Goal: Information Seeking & Learning: Understand process/instructions

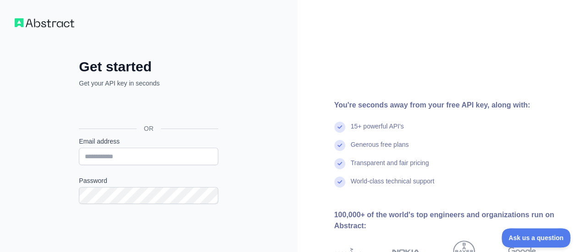
scroll to position [109, 0]
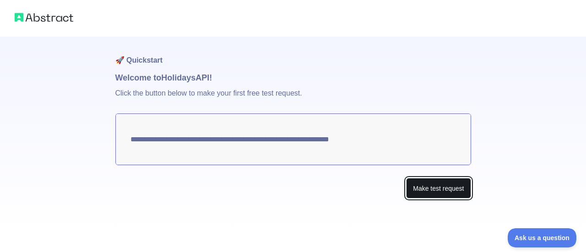
click at [426, 188] on button "Make test request" at bounding box center [438, 188] width 65 height 21
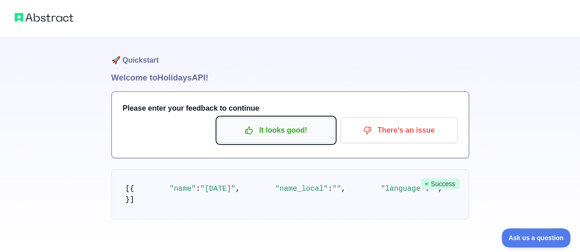
click at [242, 125] on p "It looks good!" at bounding box center [276, 131] width 104 height 16
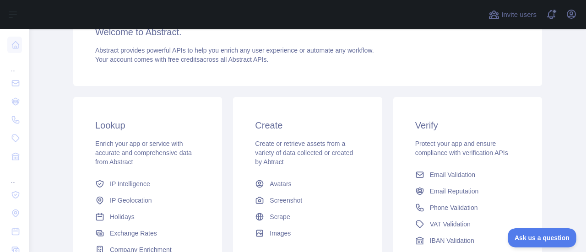
scroll to position [132, 0]
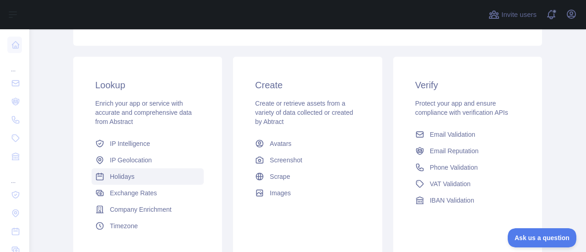
click at [112, 179] on span "Holidays" at bounding box center [122, 176] width 25 height 9
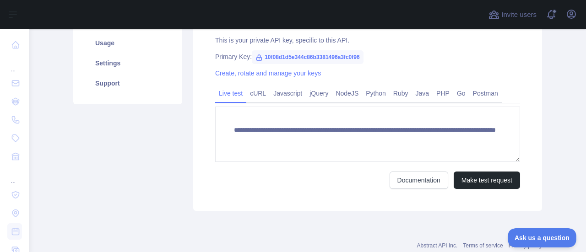
scroll to position [157, 0]
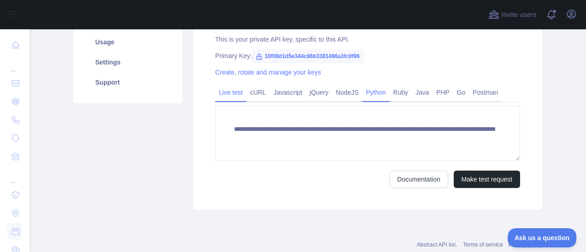
click at [375, 95] on link "Python" at bounding box center [375, 92] width 27 height 15
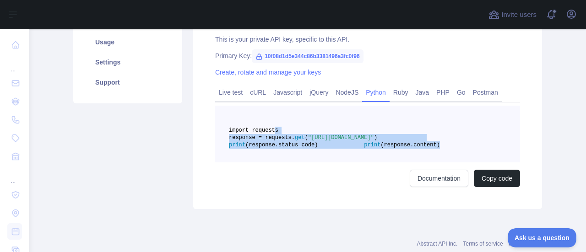
drag, startPoint x: 356, startPoint y: 172, endPoint x: 267, endPoint y: 131, distance: 98.2
click at [267, 131] on pre "import requests response = requests. get ( "[URL][DOMAIN_NAME]" ) print (respon…" at bounding box center [367, 134] width 305 height 57
copy code "import requests response = requests. get ( "[URL][DOMAIN_NAME]" ) print (respon…"
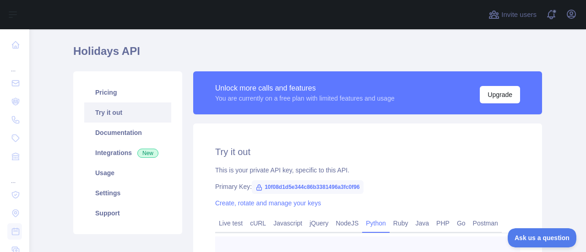
scroll to position [25, 0]
click at [329, 186] on span "10f08d1d5e344c86b3381496a3fc0f96" at bounding box center [308, 188] width 112 height 14
click at [256, 189] on icon at bounding box center [259, 188] width 7 height 7
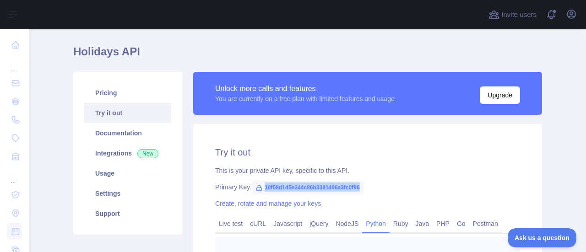
drag, startPoint x: 258, startPoint y: 188, endPoint x: 361, endPoint y: 191, distance: 103.1
click at [361, 191] on div "Primary Key: 10f08d1d5e344c86b3381496a3fc0f96" at bounding box center [367, 187] width 305 height 9
copy span "10f08d1d5e344c86b3381496a3fc0f96"
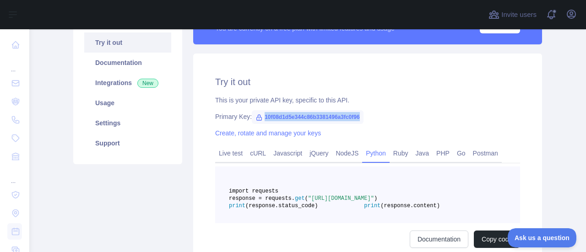
scroll to position [93, 0]
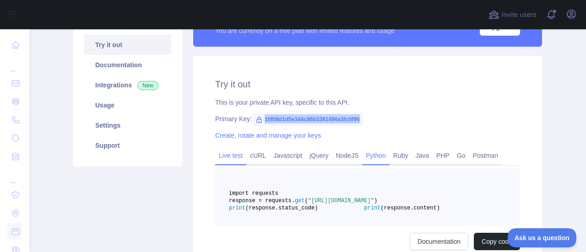
click at [225, 158] on link "Live test" at bounding box center [230, 155] width 31 height 15
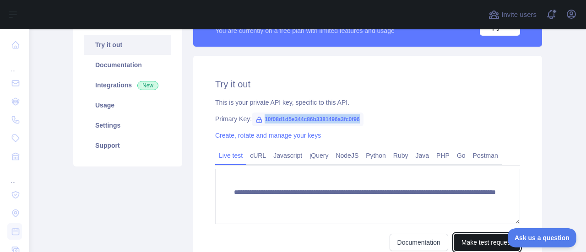
click at [460, 240] on button "Make test request" at bounding box center [487, 242] width 66 height 17
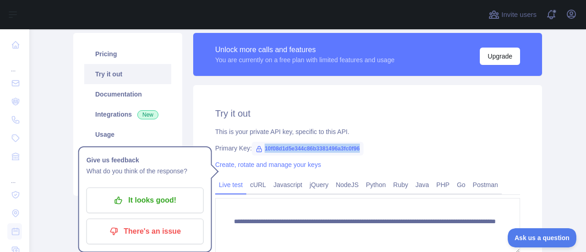
scroll to position [65, 0]
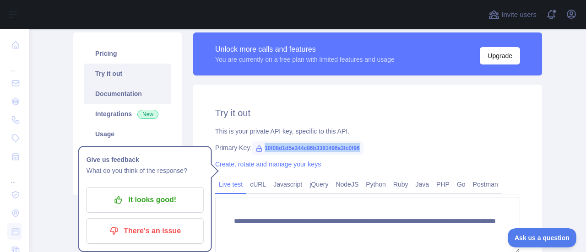
click at [104, 96] on link "Documentation" at bounding box center [127, 94] width 87 height 20
